Goal: Task Accomplishment & Management: Use online tool/utility

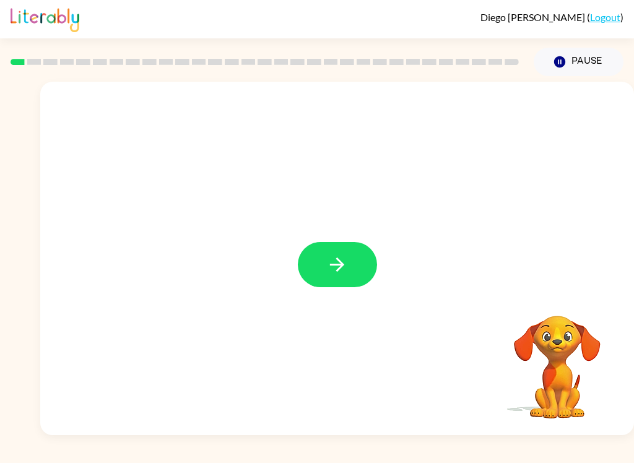
click at [329, 266] on icon "button" at bounding box center [337, 265] width 22 height 22
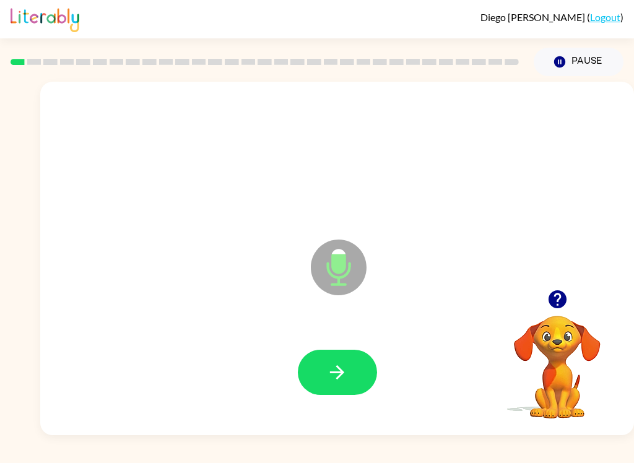
click at [331, 368] on icon "button" at bounding box center [337, 372] width 22 height 22
click at [315, 376] on button "button" at bounding box center [337, 372] width 79 height 45
click at [334, 370] on icon "button" at bounding box center [337, 372] width 22 height 22
click at [5, 454] on div "[PERSON_NAME] ( Logout ) Pause Pause coin Microphone The Microphone is here whe…" at bounding box center [317, 231] width 634 height 463
click at [313, 359] on button "button" at bounding box center [337, 372] width 79 height 45
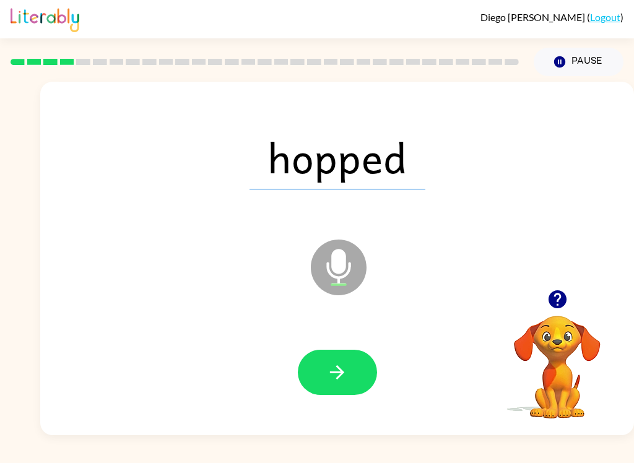
click at [556, 123] on div "hopped" at bounding box center [337, 157] width 569 height 102
click at [350, 376] on button "button" at bounding box center [337, 372] width 79 height 45
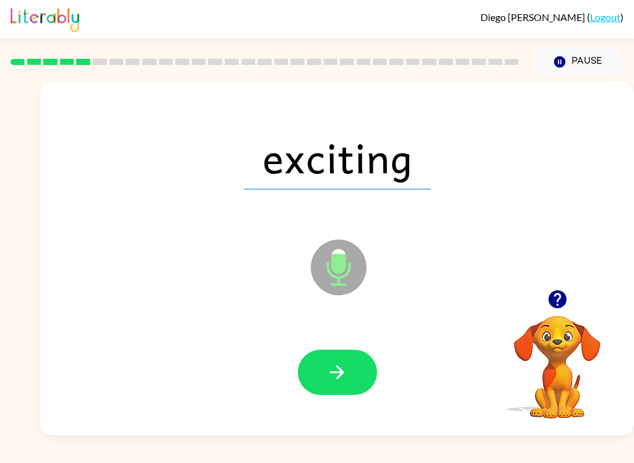
click at [344, 374] on icon "button" at bounding box center [337, 372] width 22 height 22
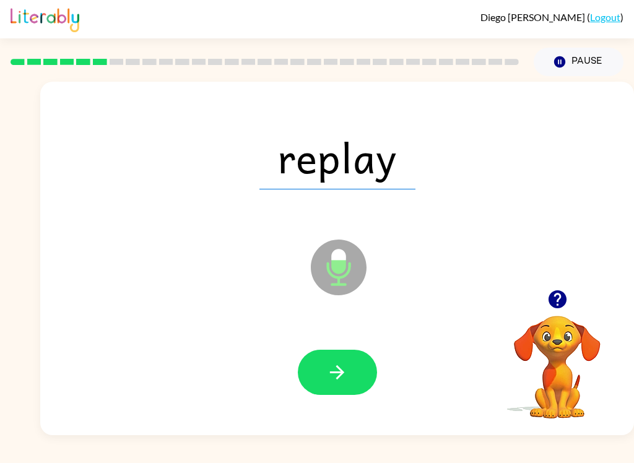
click at [331, 371] on icon "button" at bounding box center [337, 372] width 22 height 22
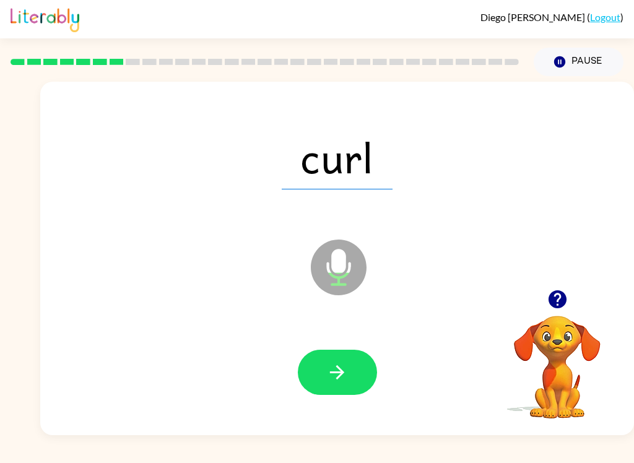
click at [333, 357] on button "button" at bounding box center [337, 372] width 79 height 45
click at [363, 375] on button "button" at bounding box center [337, 372] width 79 height 45
click at [321, 369] on button "button" at bounding box center [337, 372] width 79 height 45
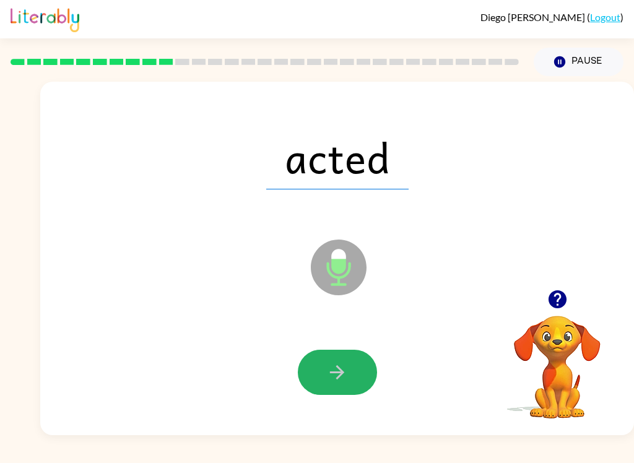
click at [334, 356] on button "button" at bounding box center [337, 372] width 79 height 45
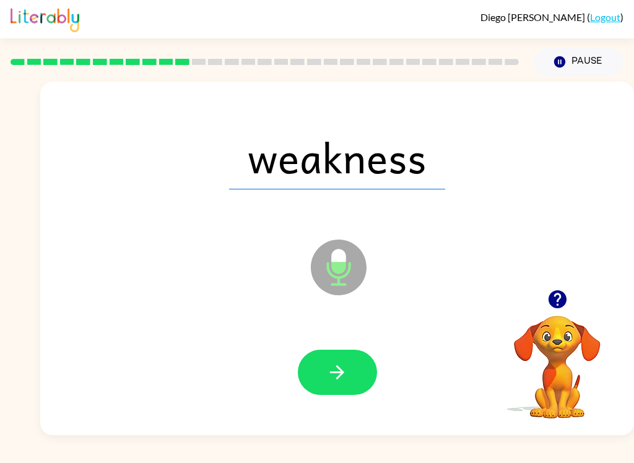
click at [324, 379] on button "button" at bounding box center [337, 372] width 79 height 45
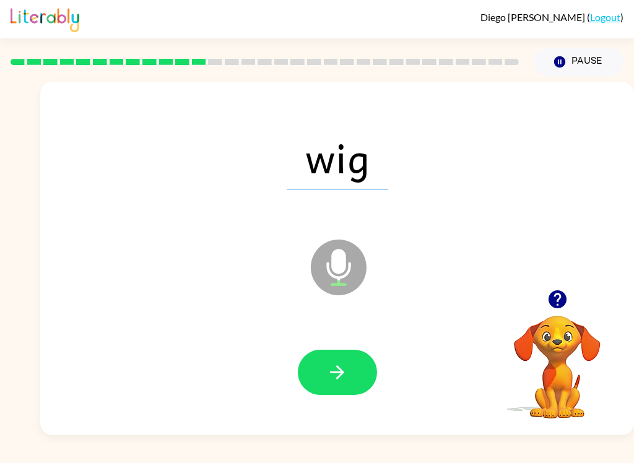
click at [565, 293] on icon "button" at bounding box center [558, 299] width 22 height 22
click at [329, 387] on button "button" at bounding box center [337, 372] width 79 height 45
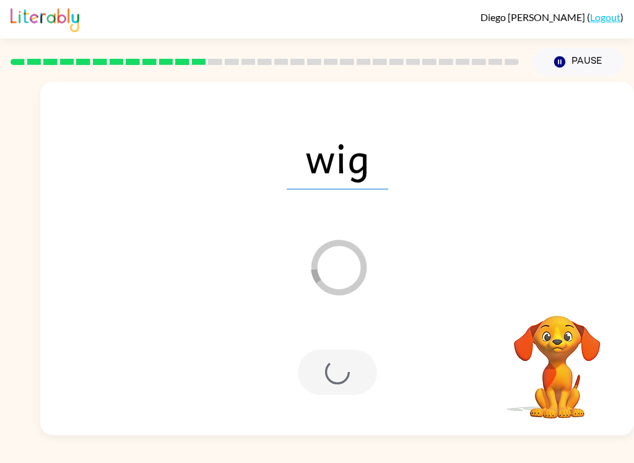
click at [568, 305] on video "Your browser must support playing .mp4 files to use Literably. Please try using…" at bounding box center [557, 358] width 124 height 124
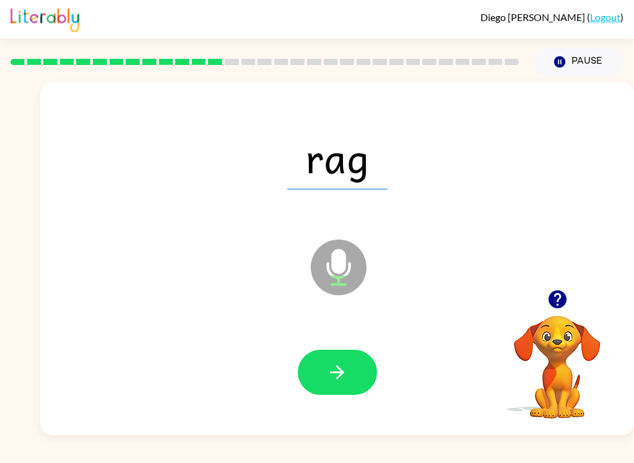
click at [560, 303] on icon "button" at bounding box center [557, 299] width 18 height 18
click at [569, 308] on button "button" at bounding box center [558, 299] width 32 height 32
click at [316, 370] on button "button" at bounding box center [337, 372] width 79 height 45
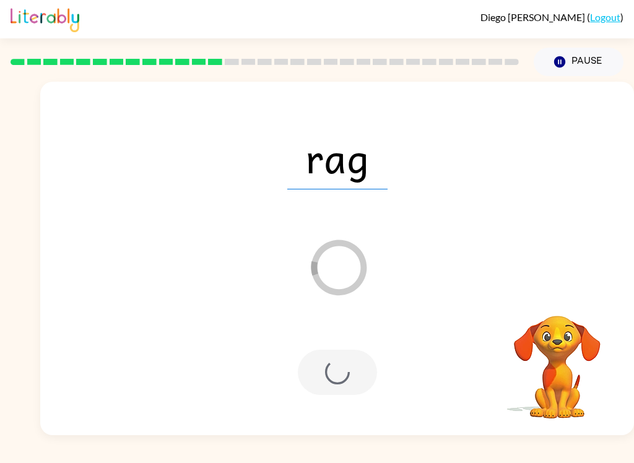
click at [564, 301] on video "Your browser must support playing .mp4 files to use Literably. Please try using…" at bounding box center [557, 358] width 124 height 124
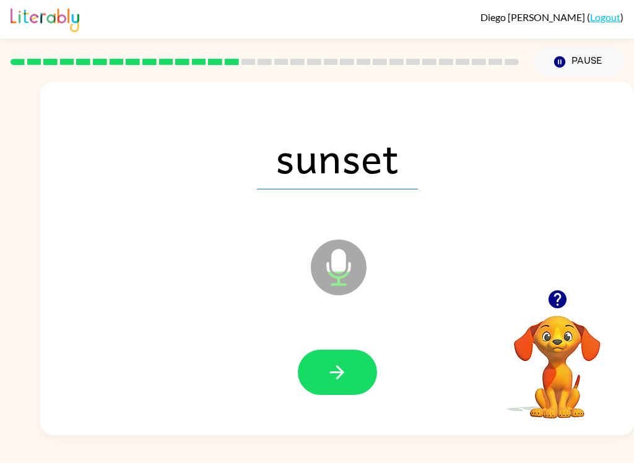
click at [557, 295] on icon "button" at bounding box center [558, 299] width 22 height 22
click at [322, 392] on button "button" at bounding box center [337, 372] width 79 height 45
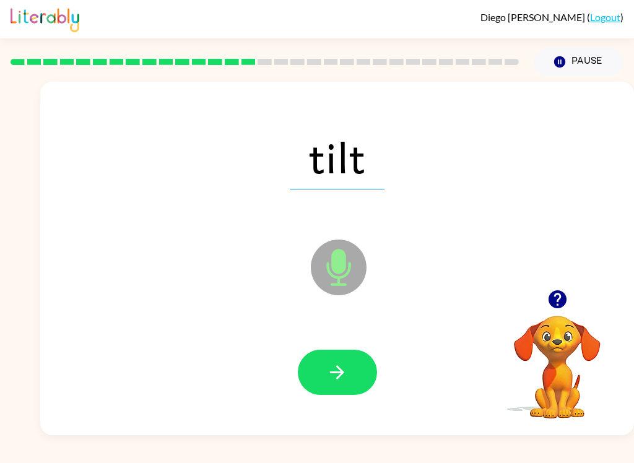
click at [564, 295] on icon "button" at bounding box center [557, 299] width 18 height 18
click at [335, 370] on icon "button" at bounding box center [337, 372] width 22 height 22
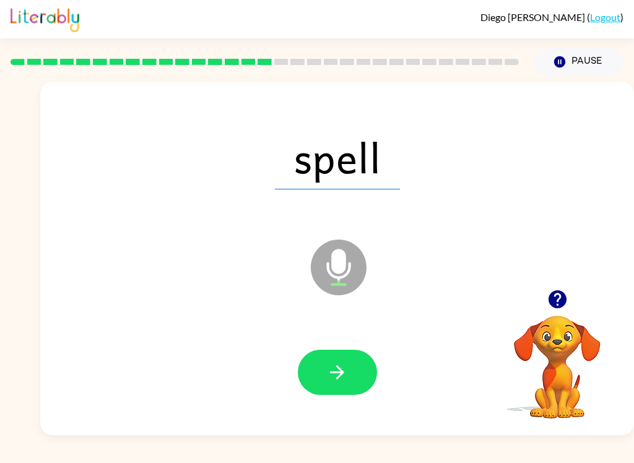
click at [311, 376] on button "button" at bounding box center [337, 372] width 79 height 45
click at [310, 376] on button "button" at bounding box center [337, 372] width 79 height 45
click at [339, 375] on icon "button" at bounding box center [337, 372] width 22 height 22
click at [558, 301] on icon "button" at bounding box center [558, 299] width 22 height 22
click at [554, 308] on icon "button" at bounding box center [557, 299] width 18 height 18
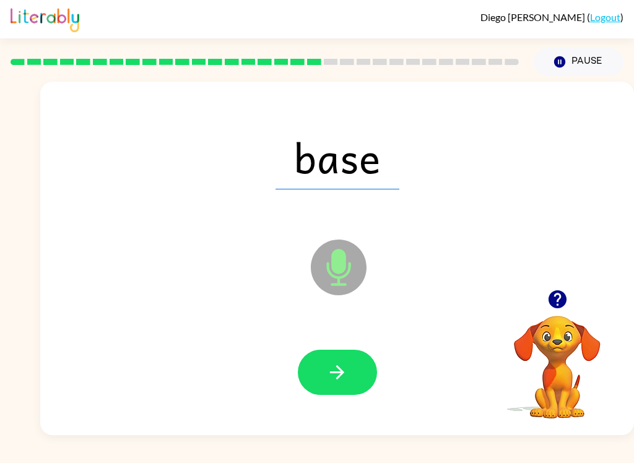
click at [322, 373] on button "button" at bounding box center [337, 372] width 79 height 45
click at [558, 294] on icon "button" at bounding box center [558, 299] width 22 height 22
click at [324, 376] on button "button" at bounding box center [337, 372] width 79 height 45
click at [321, 379] on button "button" at bounding box center [337, 372] width 79 height 45
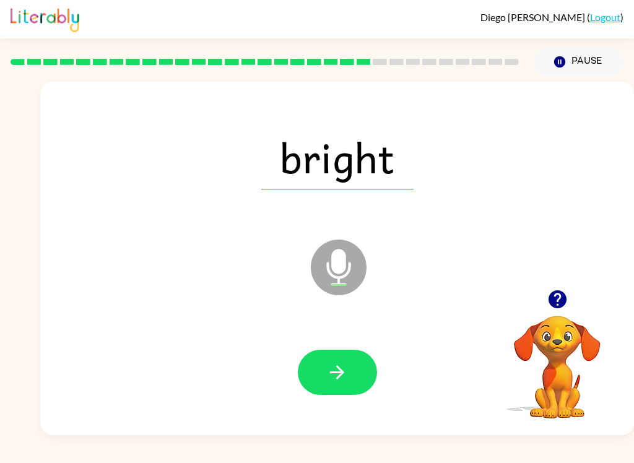
click at [568, 295] on icon "button" at bounding box center [558, 299] width 22 height 22
click at [571, 297] on button "button" at bounding box center [558, 299] width 32 height 32
click at [345, 393] on button "button" at bounding box center [337, 372] width 79 height 45
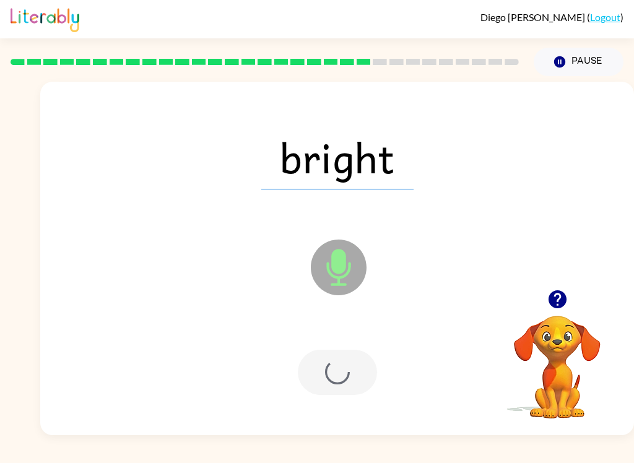
click at [340, 377] on div at bounding box center [337, 372] width 79 height 45
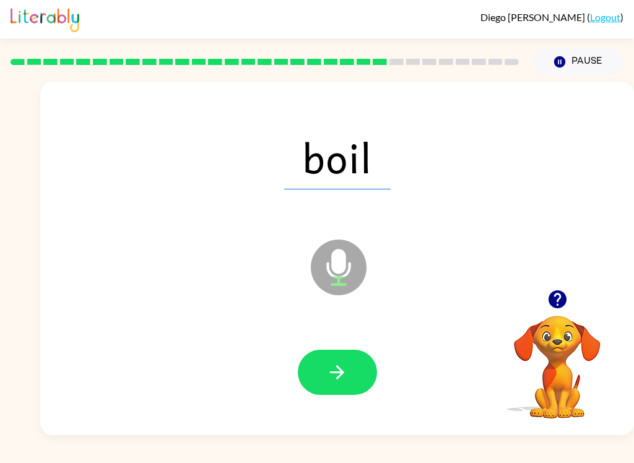
click at [335, 376] on icon "button" at bounding box center [337, 372] width 22 height 22
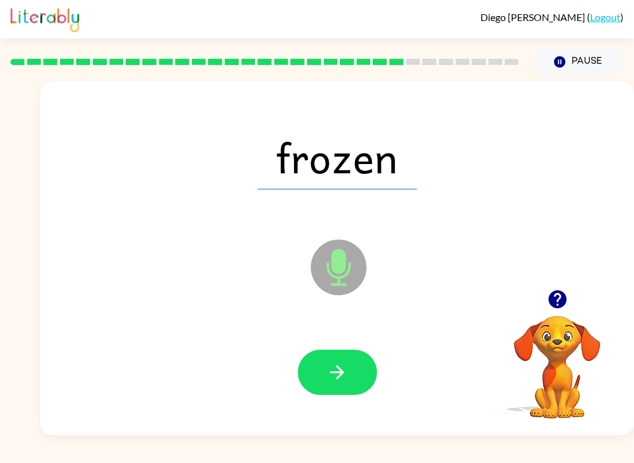
click at [327, 383] on icon "button" at bounding box center [337, 372] width 22 height 22
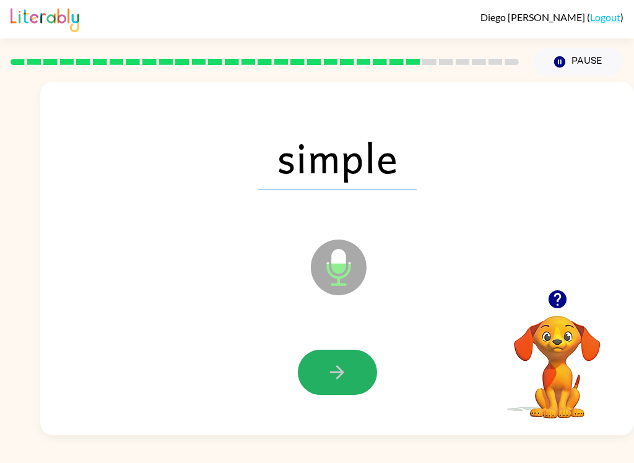
click at [345, 373] on icon "button" at bounding box center [337, 372] width 22 height 22
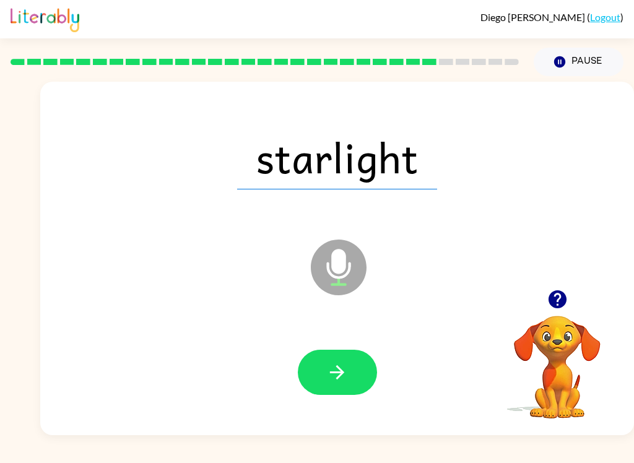
click at [361, 387] on button "button" at bounding box center [337, 372] width 79 height 45
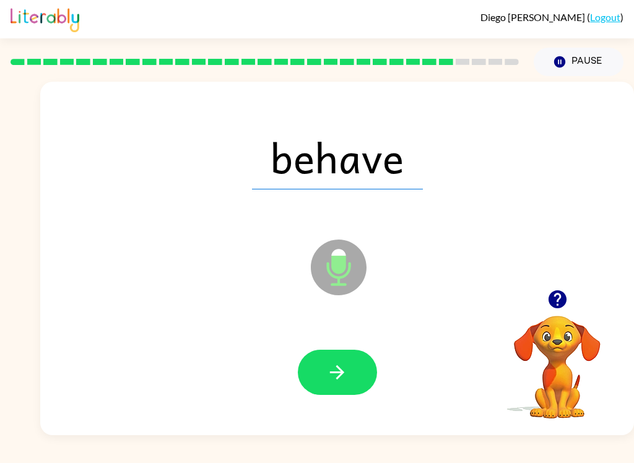
click at [364, 376] on button "button" at bounding box center [337, 372] width 79 height 45
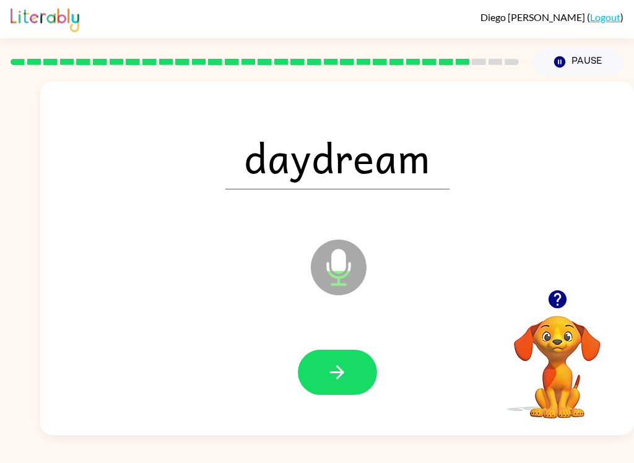
click at [552, 305] on icon "button" at bounding box center [557, 299] width 18 height 18
click at [374, 376] on button "button" at bounding box center [337, 372] width 79 height 45
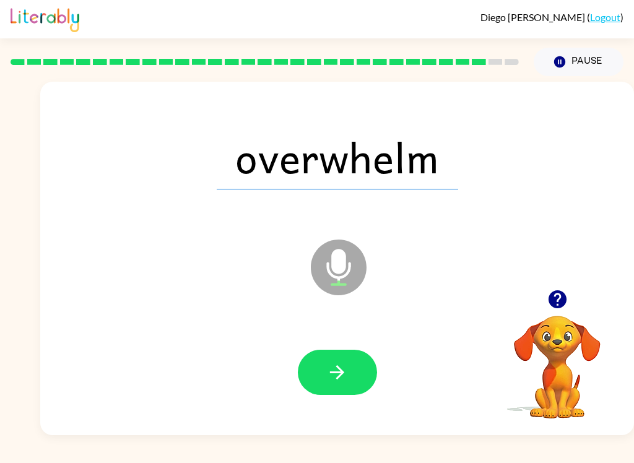
click at [560, 292] on icon "button" at bounding box center [557, 299] width 18 height 18
click at [549, 305] on icon "button" at bounding box center [558, 299] width 22 height 22
click at [355, 394] on button "button" at bounding box center [337, 372] width 79 height 45
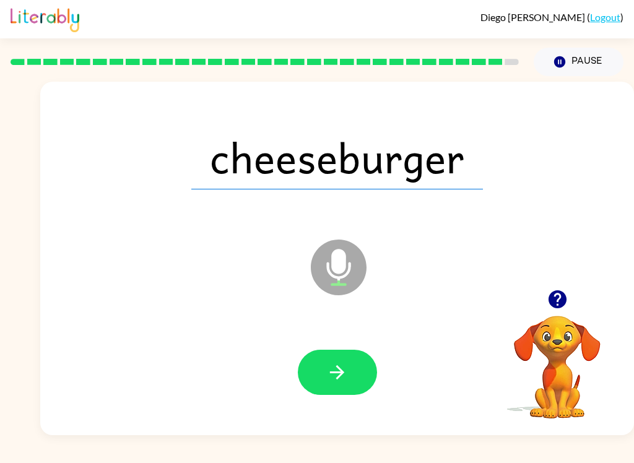
click at [322, 355] on button "button" at bounding box center [337, 372] width 79 height 45
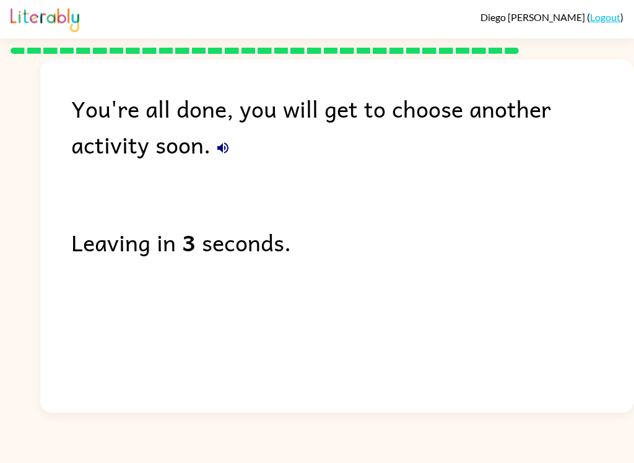
click at [215, 153] on icon "button" at bounding box center [222, 148] width 15 height 15
